Goal: Task Accomplishment & Management: Manage account settings

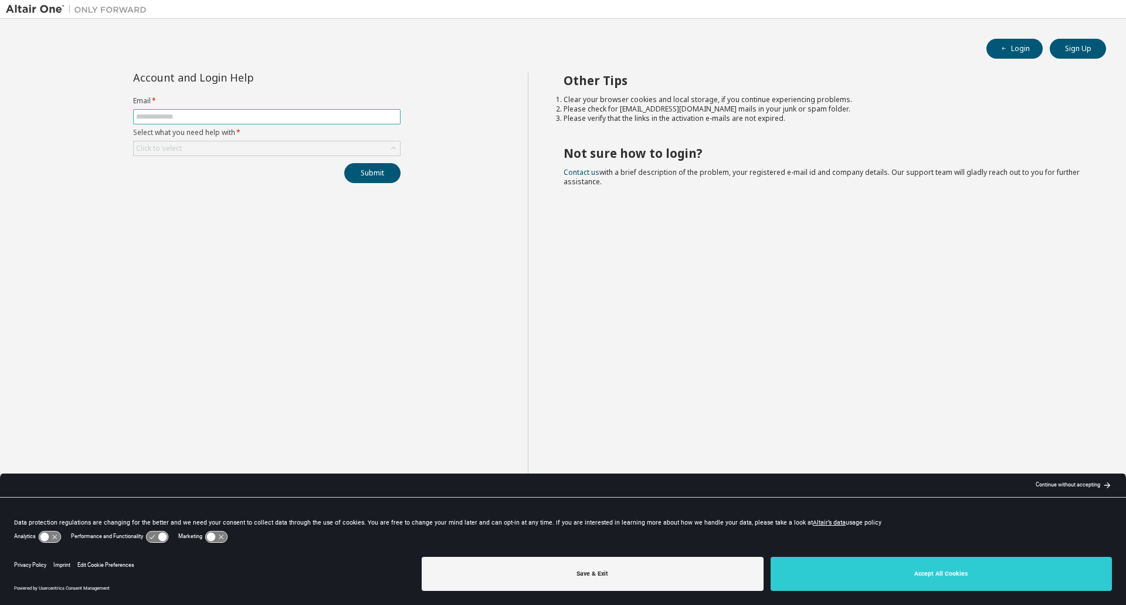
click at [277, 114] on input "text" at bounding box center [267, 116] width 262 height 9
type input "**********"
click at [278, 153] on div "Click to select" at bounding box center [267, 148] width 266 height 14
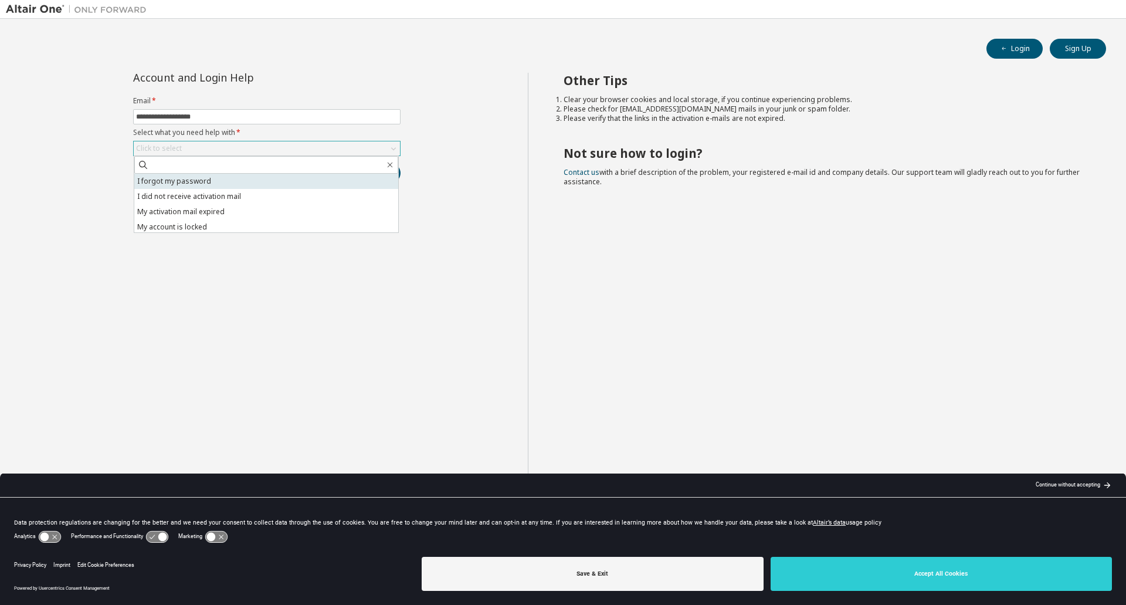
click at [226, 180] on li "I forgot my password" at bounding box center [266, 181] width 264 height 15
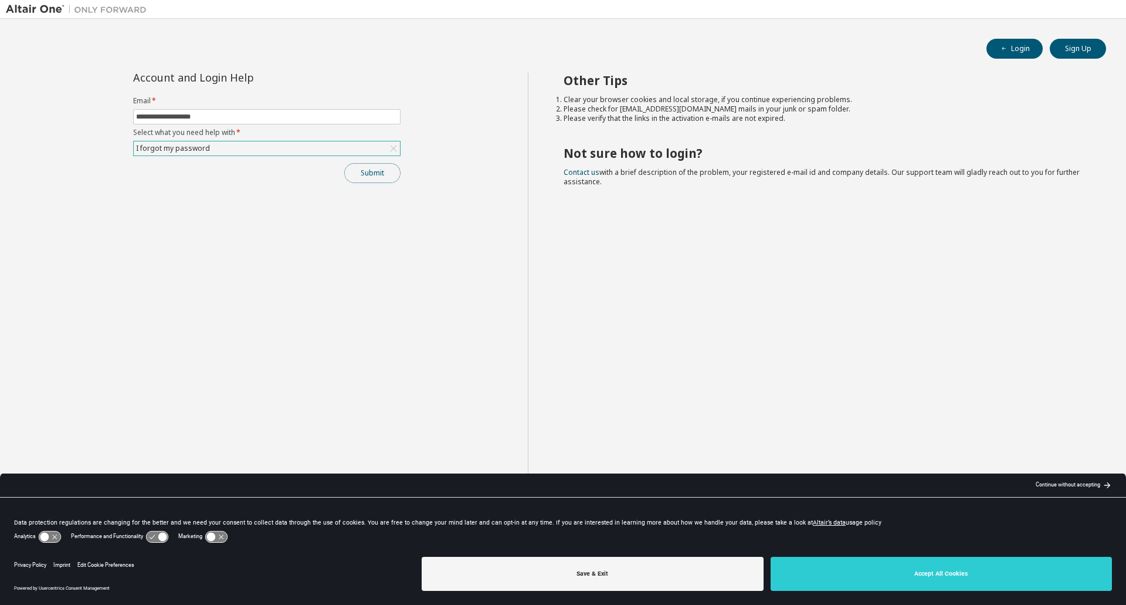
click at [384, 177] on button "Submit" at bounding box center [372, 173] width 56 height 20
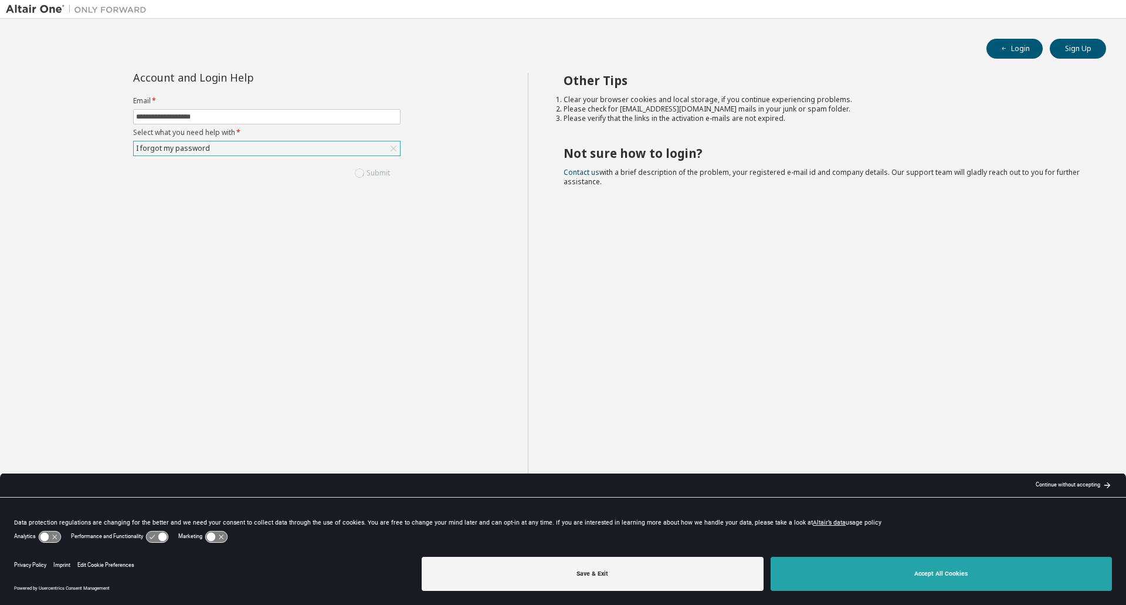
click at [976, 573] on button "Accept All Cookies" at bounding box center [942, 574] width 342 height 34
